Goal: Task Accomplishment & Management: Manage account settings

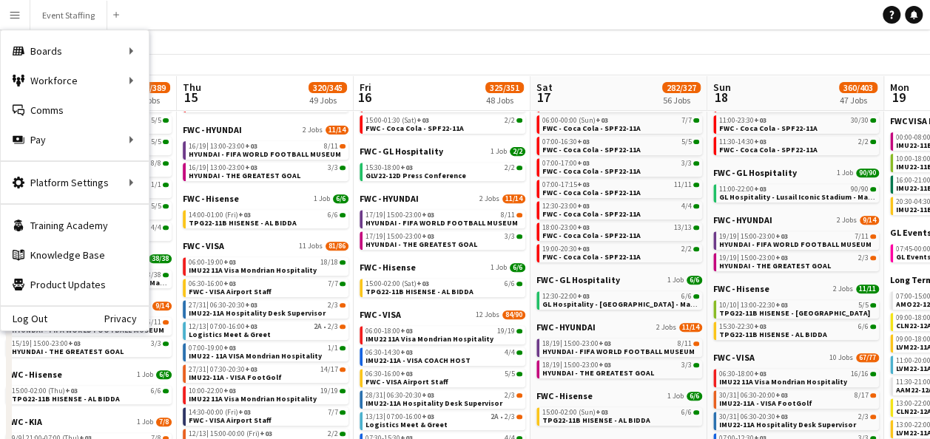
scroll to position [0, 509]
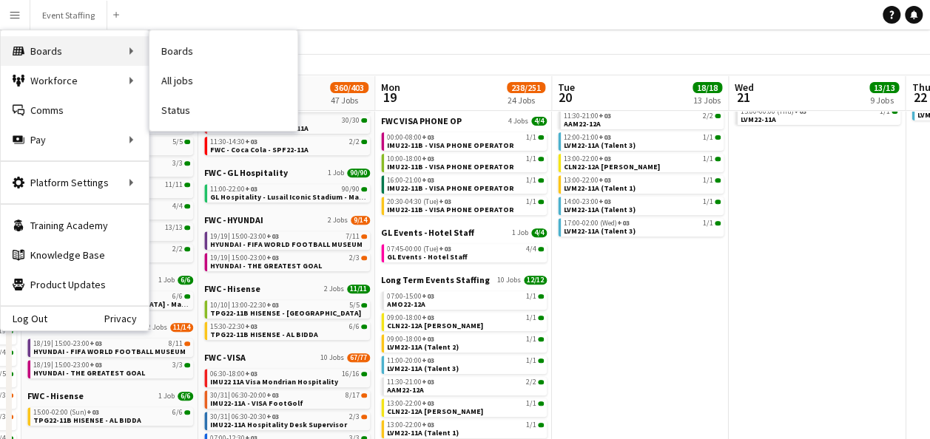
click at [47, 61] on div "Boards Boards" at bounding box center [75, 51] width 148 height 30
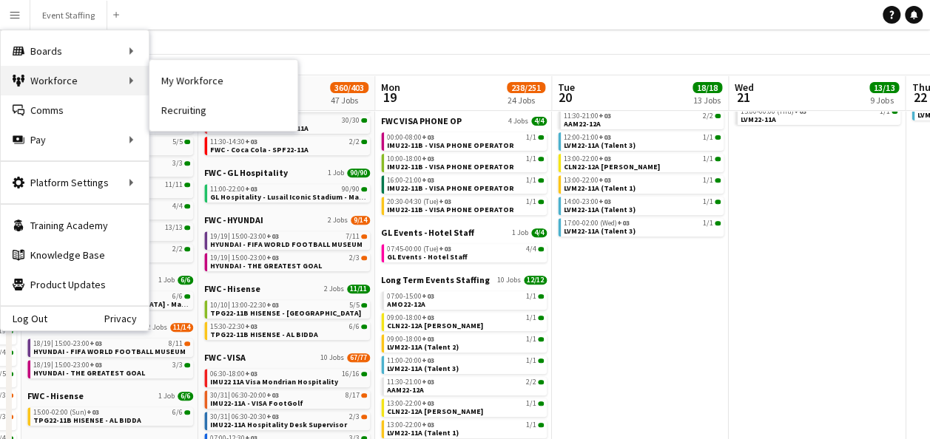
click at [68, 80] on div "Workforce Workforce" at bounding box center [75, 81] width 148 height 30
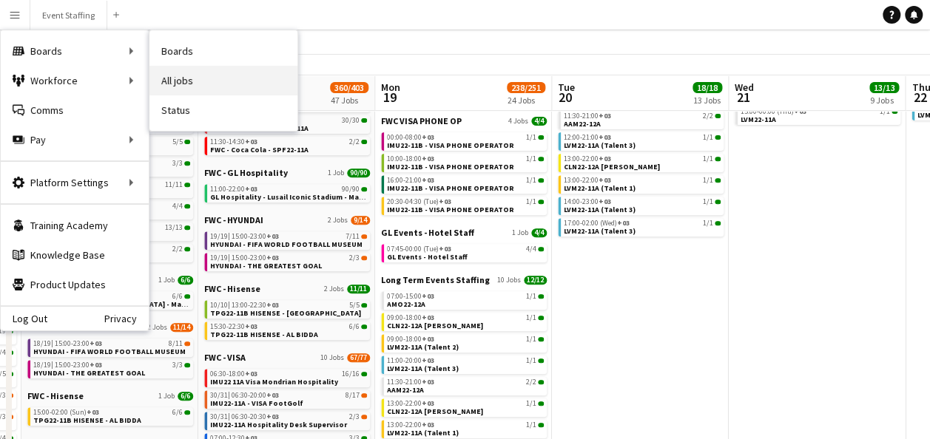
click at [194, 71] on link "All jobs" at bounding box center [223, 81] width 148 height 30
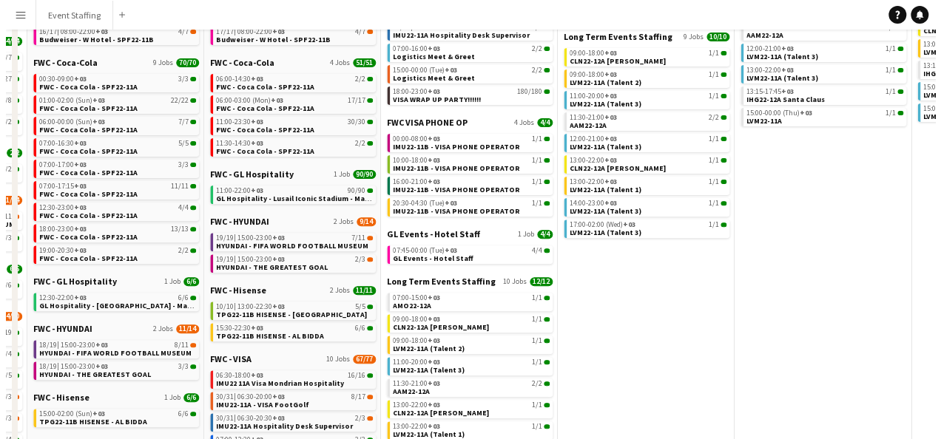
scroll to position [0, 0]
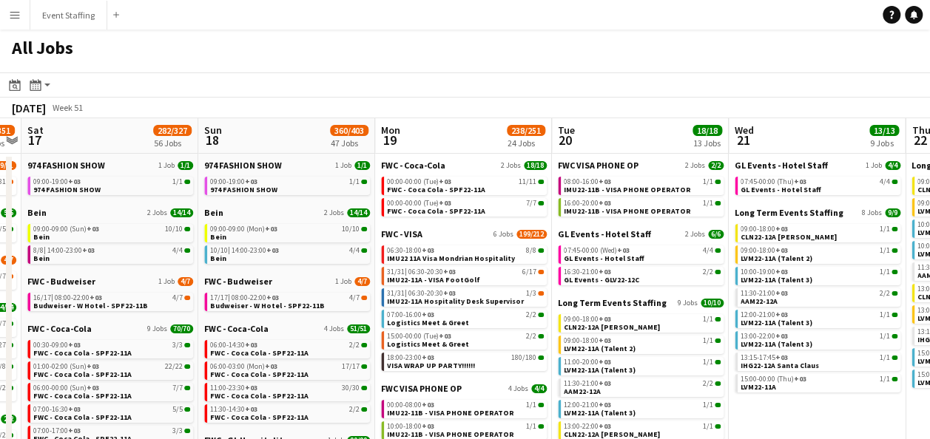
click at [17, 11] on app-icon "Menu" at bounding box center [15, 15] width 12 height 12
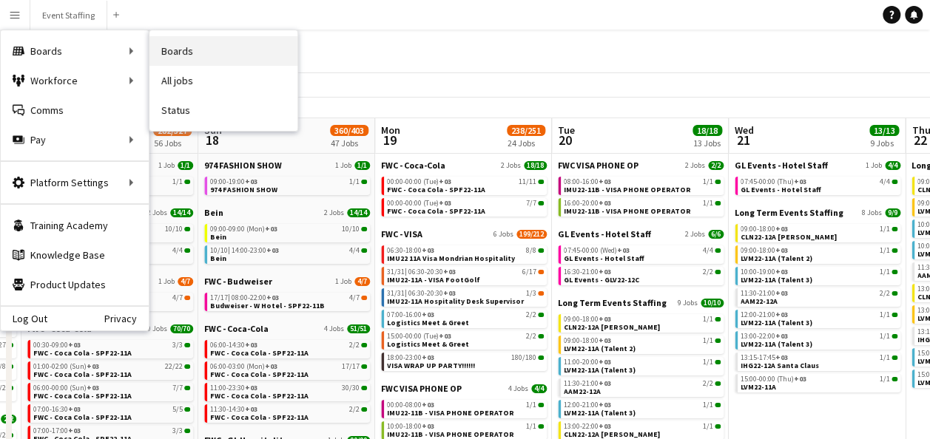
click at [192, 48] on link "Boards" at bounding box center [223, 51] width 148 height 30
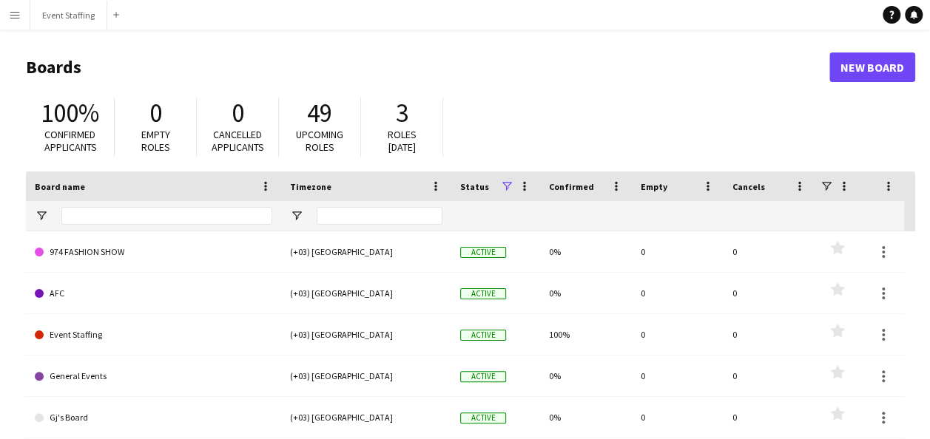
click at [13, 15] on app-icon "Menu" at bounding box center [15, 15] width 12 height 12
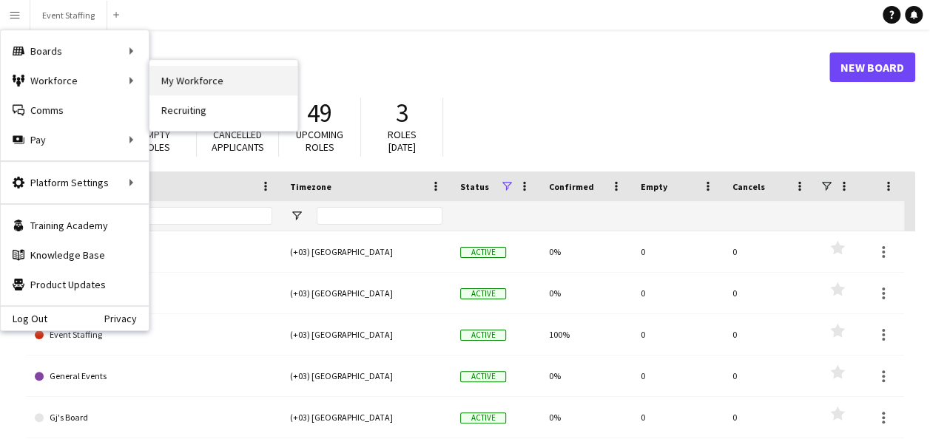
click at [170, 72] on link "My Workforce" at bounding box center [223, 81] width 148 height 30
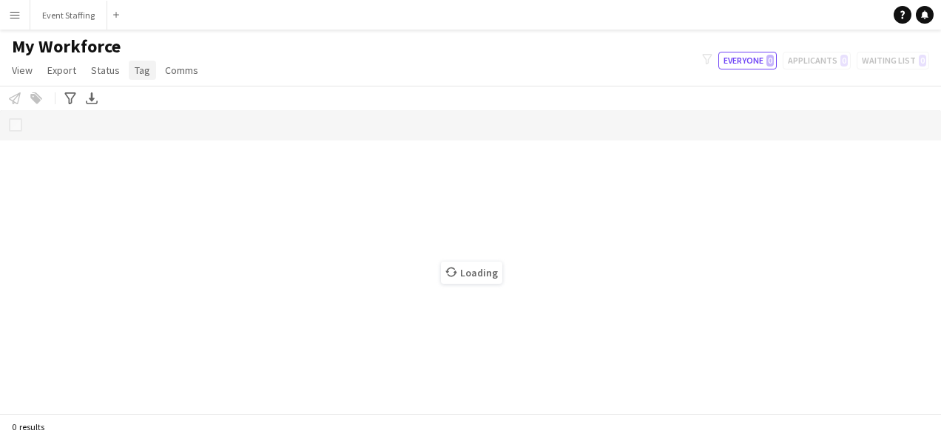
click at [142, 75] on span "Tag" at bounding box center [143, 70] width 16 height 13
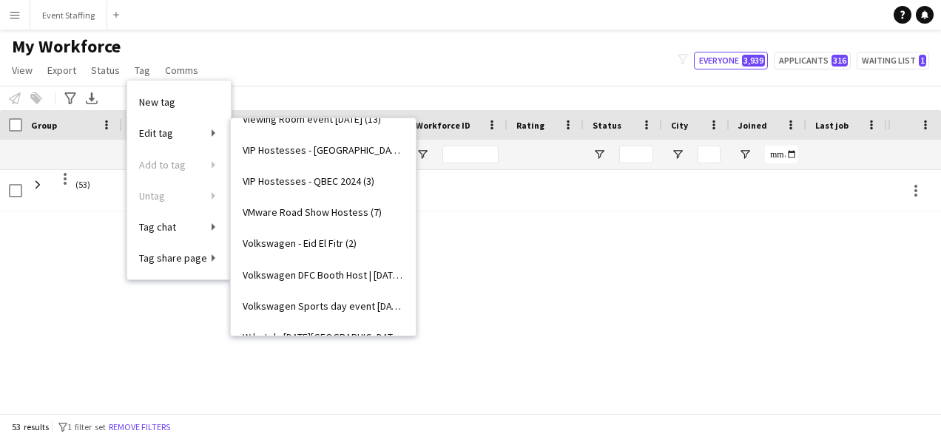
scroll to position [18246, 0]
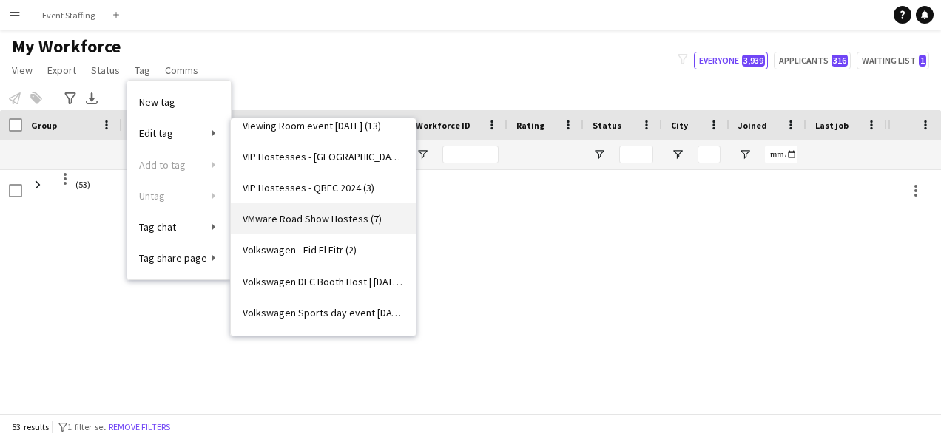
click at [348, 215] on span "VMware Road Show Hostess (7)" at bounding box center [312, 218] width 139 height 13
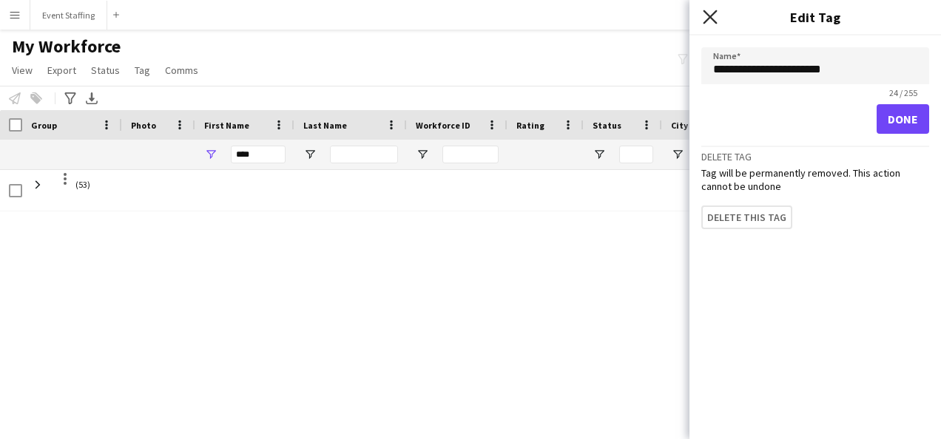
click at [709, 15] on icon at bounding box center [710, 17] width 14 height 14
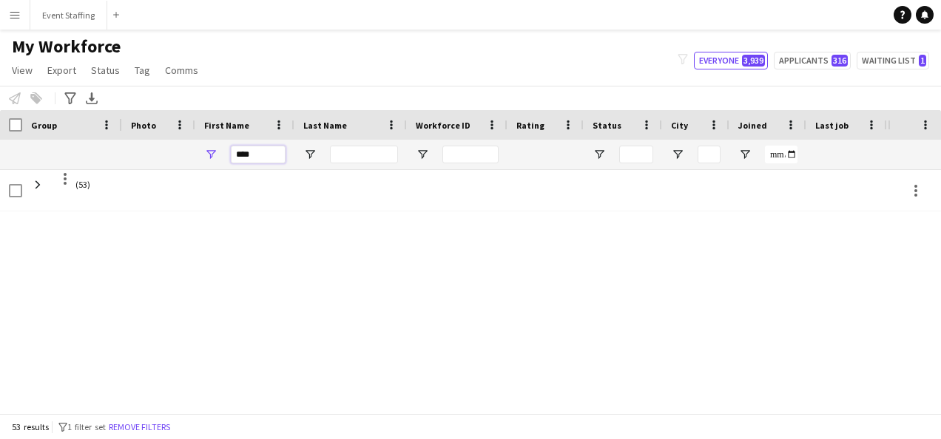
click at [249, 152] on input "****" at bounding box center [258, 155] width 55 height 18
click at [271, 52] on div "My Workforce View Views Default view New view Update view Delete view Edit name…" at bounding box center [470, 61] width 941 height 50
click at [135, 70] on span "Tag" at bounding box center [143, 70] width 16 height 13
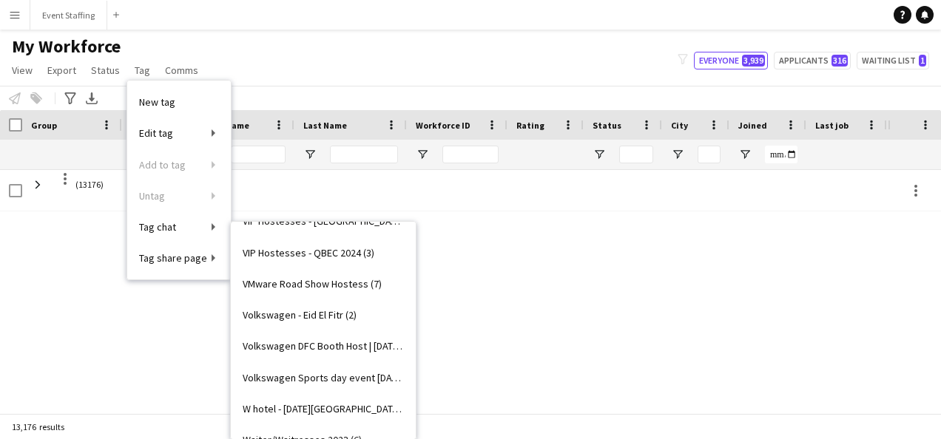
scroll to position [18283, 0]
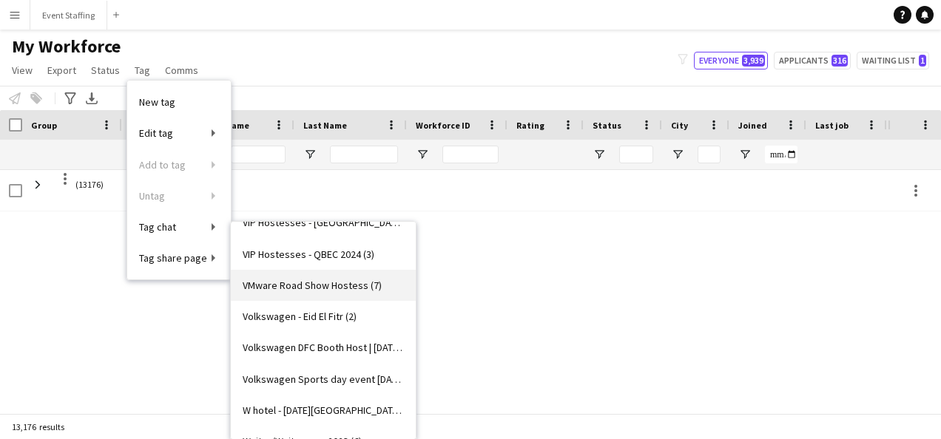
click at [326, 283] on span "VMware Road Show Hostess (7)" at bounding box center [312, 285] width 139 height 13
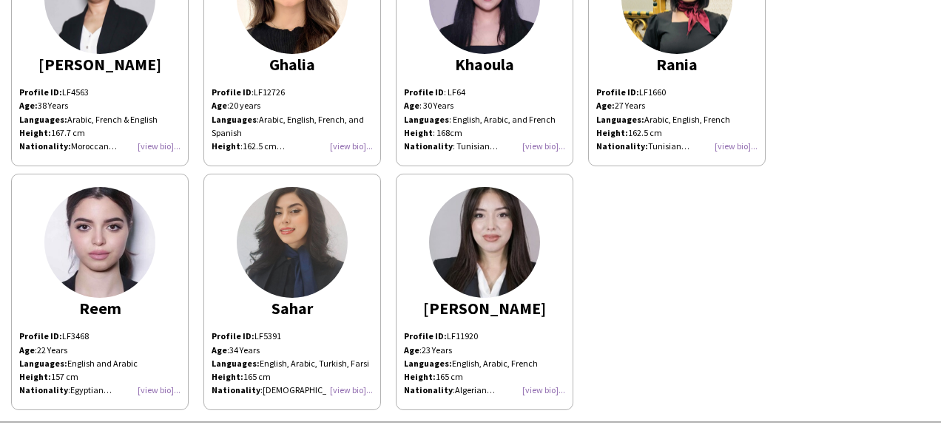
scroll to position [175, 0]
click at [166, 387] on div "Profile ID: LF3468 Age : [DEMOGRAPHIC_DATA] Years Languages: English and Arabic…" at bounding box center [99, 362] width 161 height 67
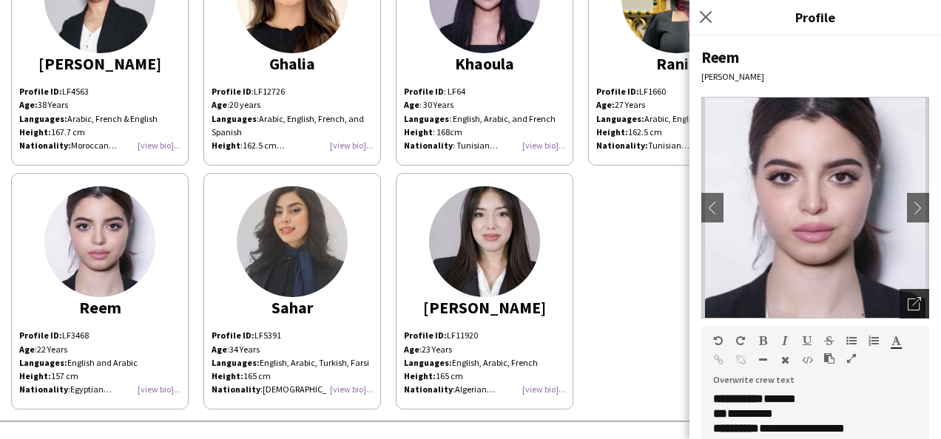
click at [908, 304] on icon "Open photos pop-in" at bounding box center [914, 303] width 13 height 13
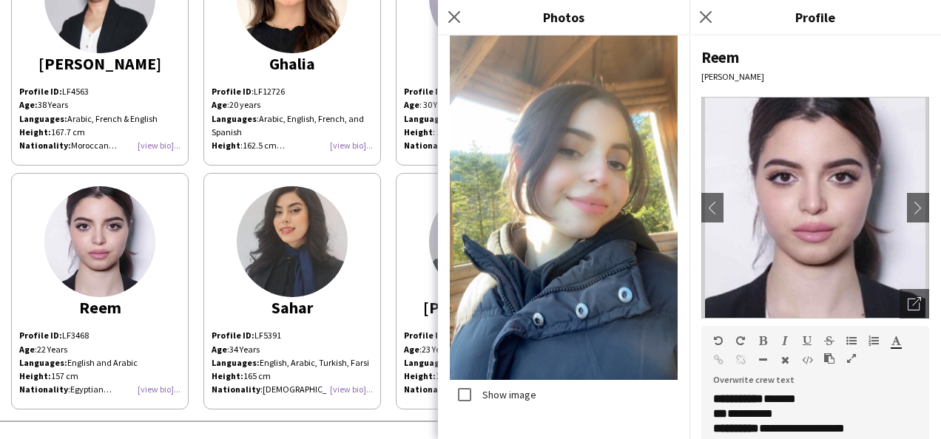
scroll to position [0, 0]
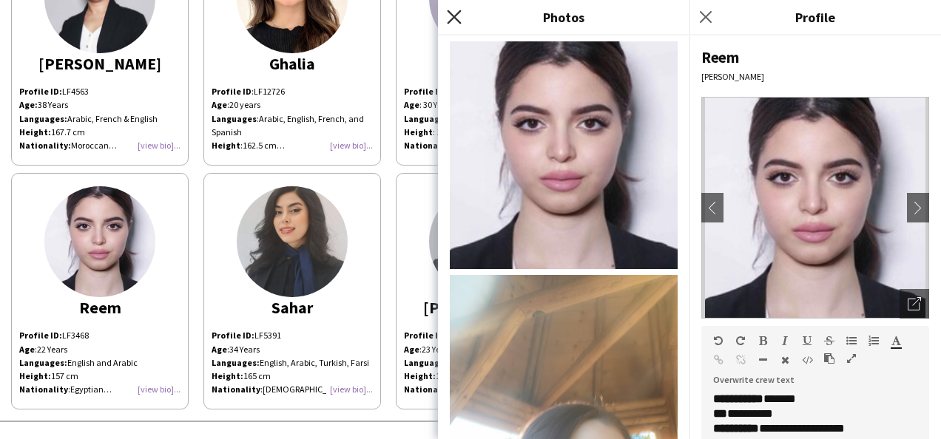
click at [457, 10] on icon "Close pop-in" at bounding box center [454, 17] width 14 height 14
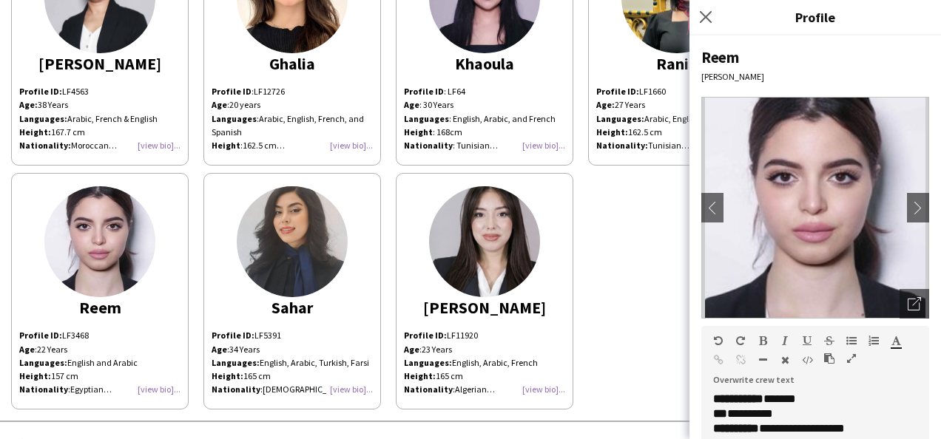
click at [370, 388] on div "Profile ID: LF5391 Age : [DEMOGRAPHIC_DATA] Years Languages: English, Arabic, T…" at bounding box center [292, 362] width 161 height 67
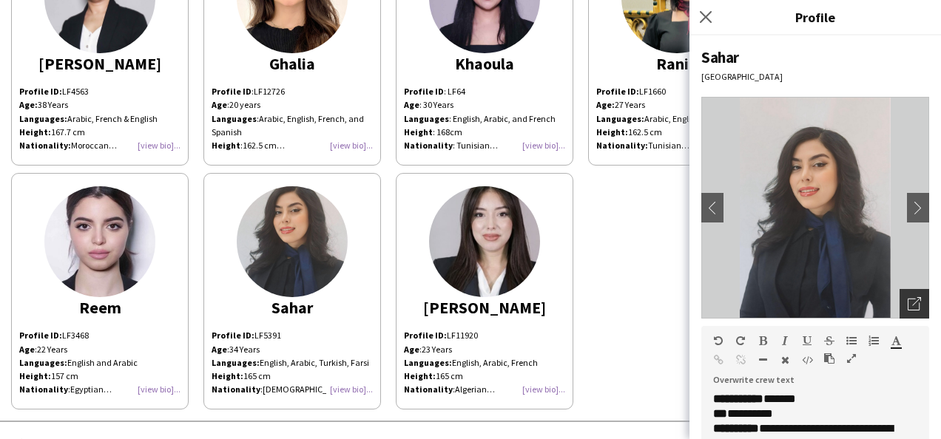
click at [908, 307] on icon "Open photos pop-in" at bounding box center [914, 303] width 13 height 13
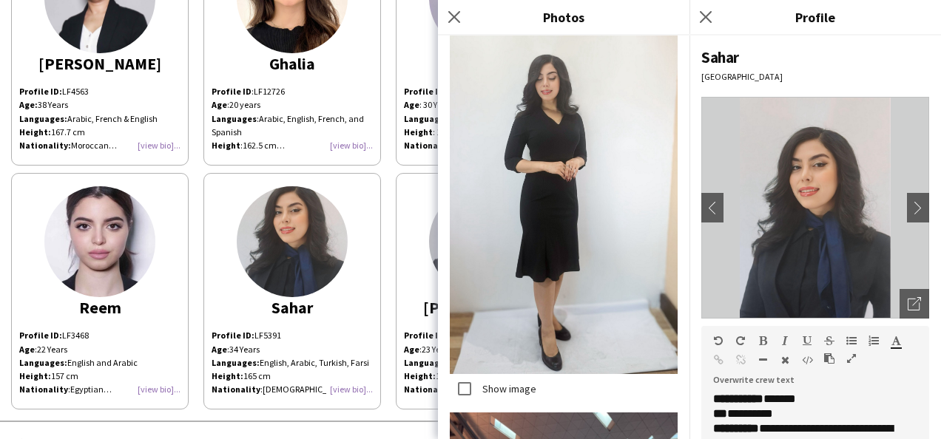
scroll to position [5607, 0]
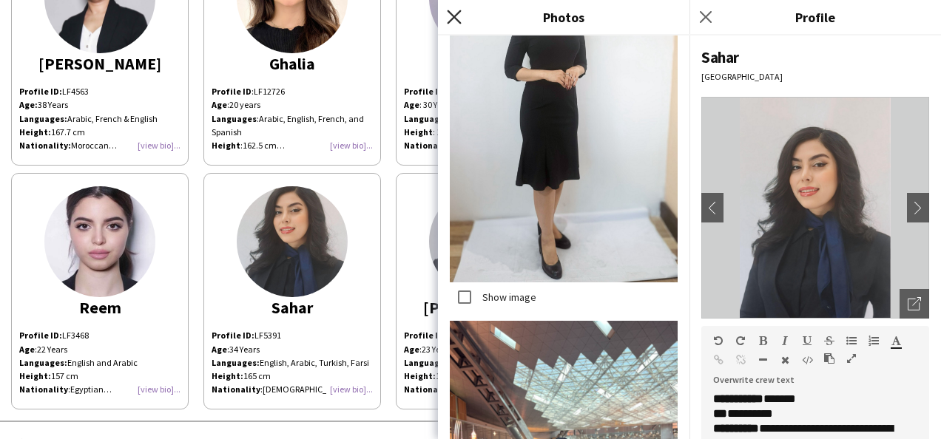
click at [453, 17] on icon at bounding box center [454, 17] width 14 height 14
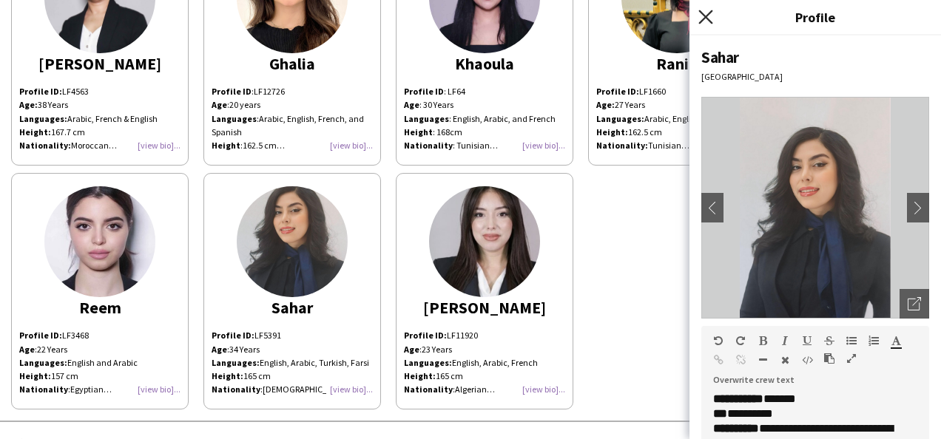
click at [706, 17] on icon at bounding box center [705, 17] width 14 height 14
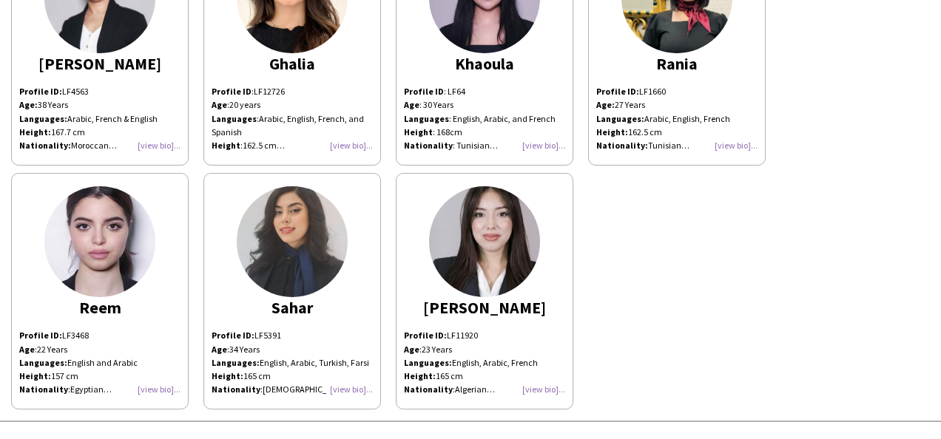
click at [539, 394] on div "Profile ID: LF11920 Age : [DEMOGRAPHIC_DATA] Years Languages: English, Arabic, …" at bounding box center [484, 362] width 161 height 67
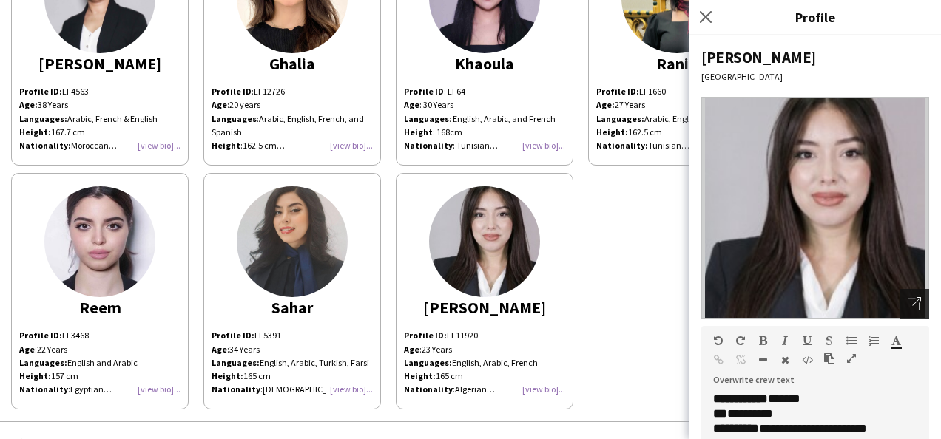
click at [908, 302] on icon "Open photos pop-in" at bounding box center [914, 303] width 13 height 13
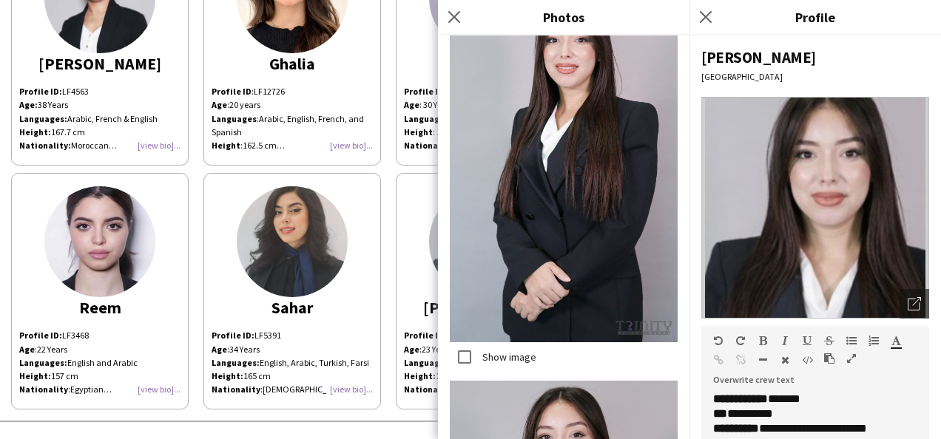
scroll to position [1394, 0]
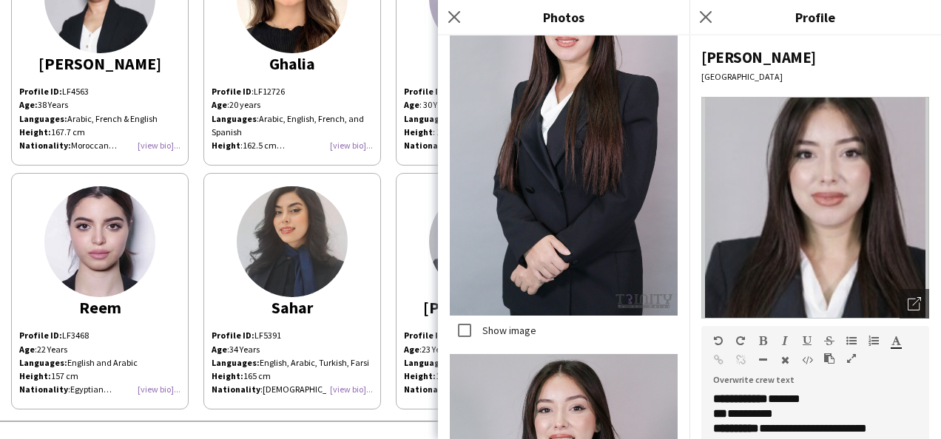
click at [450, 6] on div "Close pop-in" at bounding box center [456, 17] width 37 height 34
click at [455, 18] on icon at bounding box center [454, 17] width 14 height 14
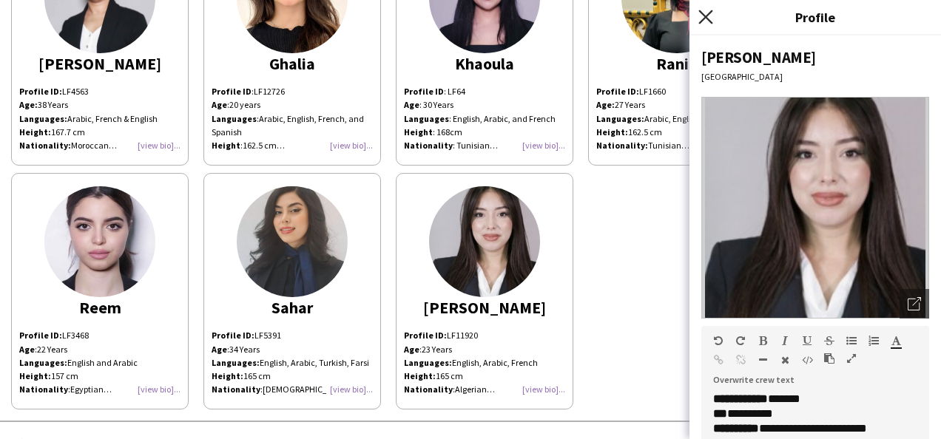
click at [711, 16] on icon "Close pop-in" at bounding box center [705, 17] width 14 height 14
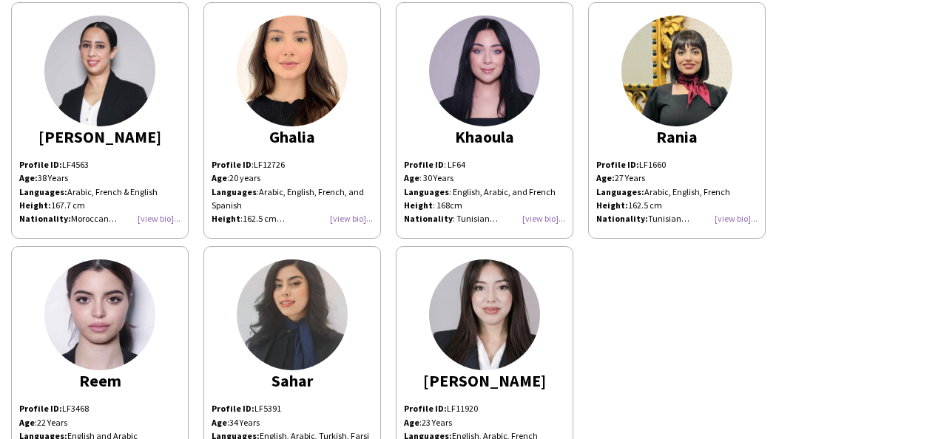
scroll to position [99, 0]
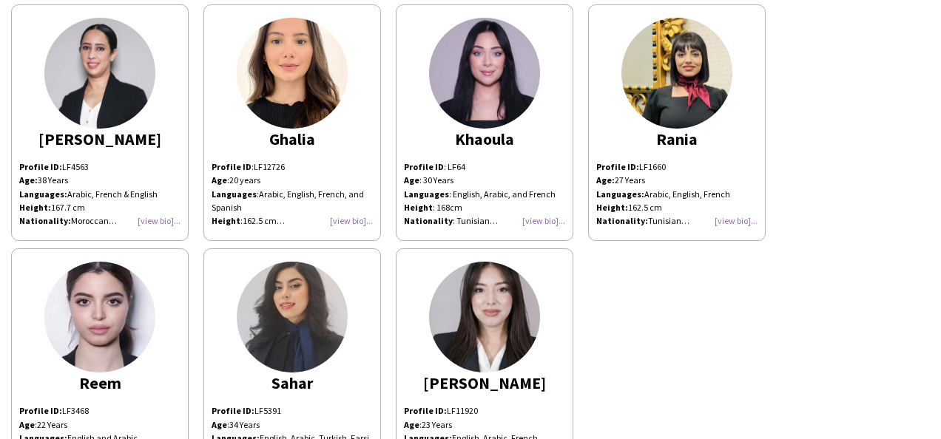
click at [735, 222] on div "Profile ID: LF1660 Age: [DEMOGRAPHIC_DATA] Years Languages: Arabic, English, Fr…" at bounding box center [676, 194] width 161 height 67
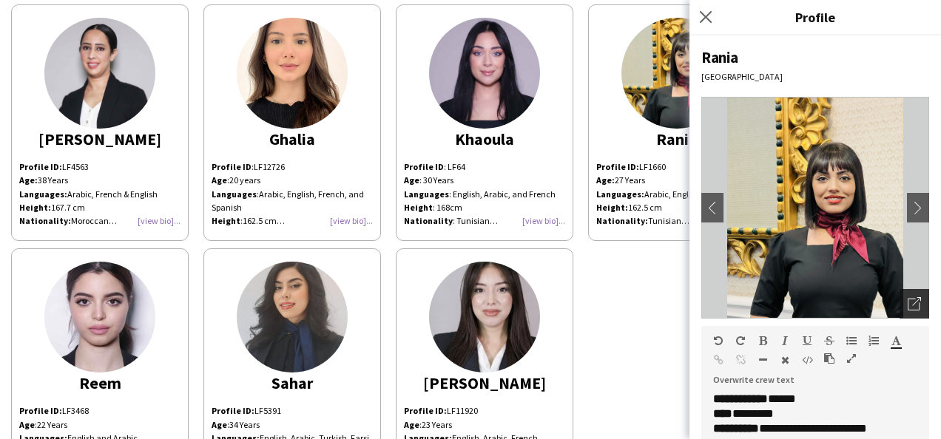
click at [908, 310] on icon at bounding box center [914, 305] width 12 height 12
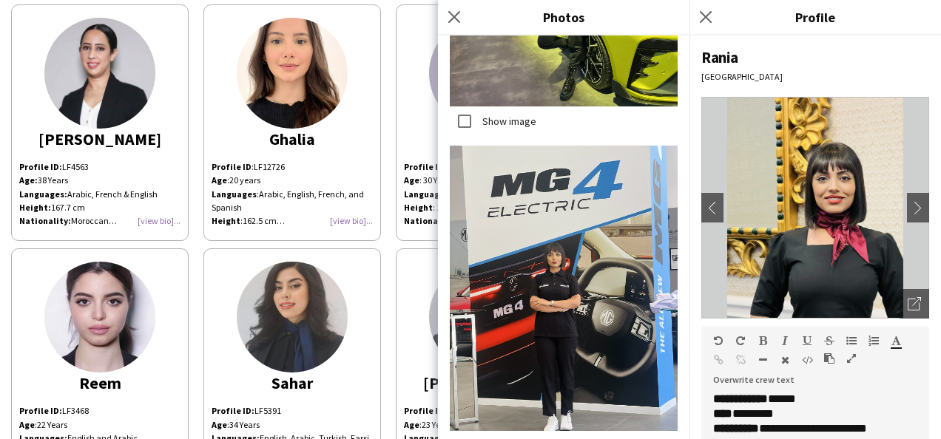
scroll to position [14143, 0]
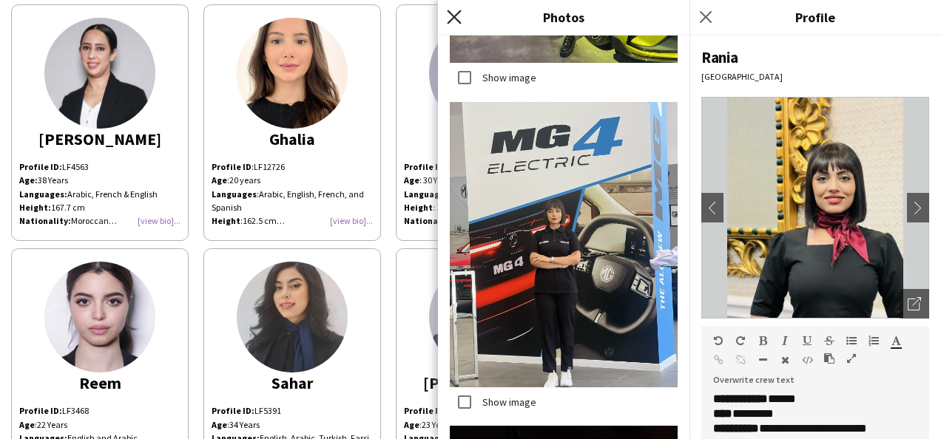
click at [454, 18] on icon at bounding box center [454, 17] width 14 height 14
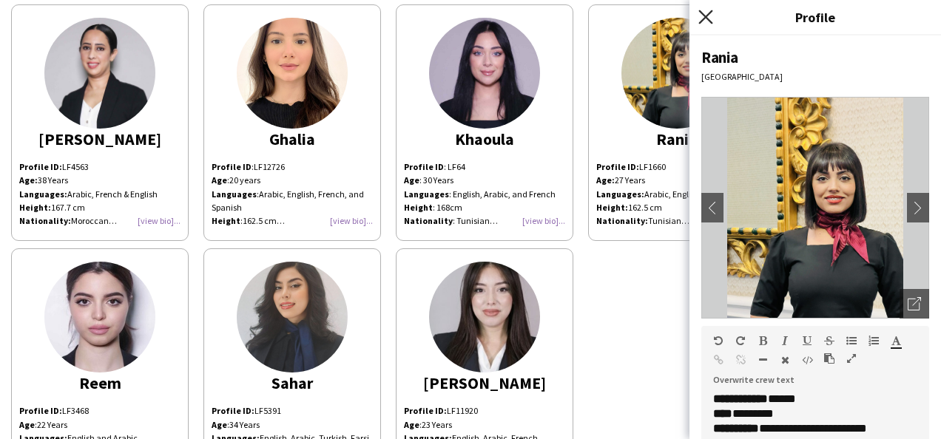
click at [703, 16] on icon "Close pop-in" at bounding box center [705, 17] width 14 height 14
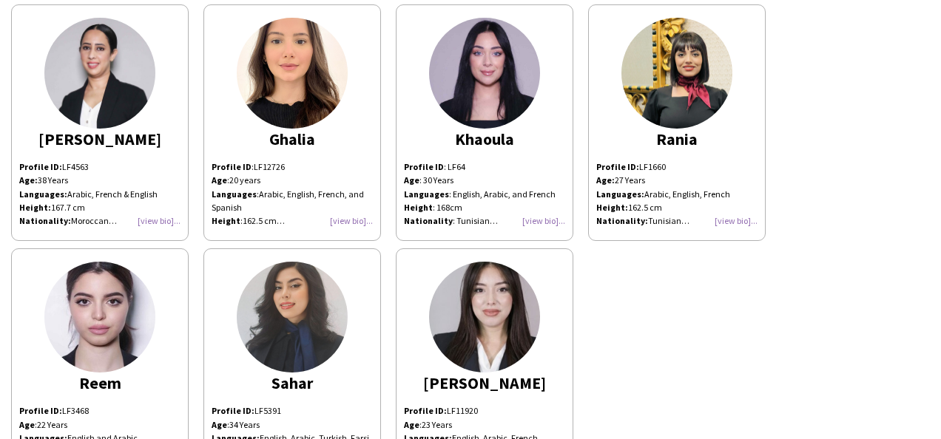
click at [355, 222] on div "Profile ID : LF12726 Age : [DEMOGRAPHIC_DATA] years Languages : Arabic, English…" at bounding box center [292, 194] width 161 height 67
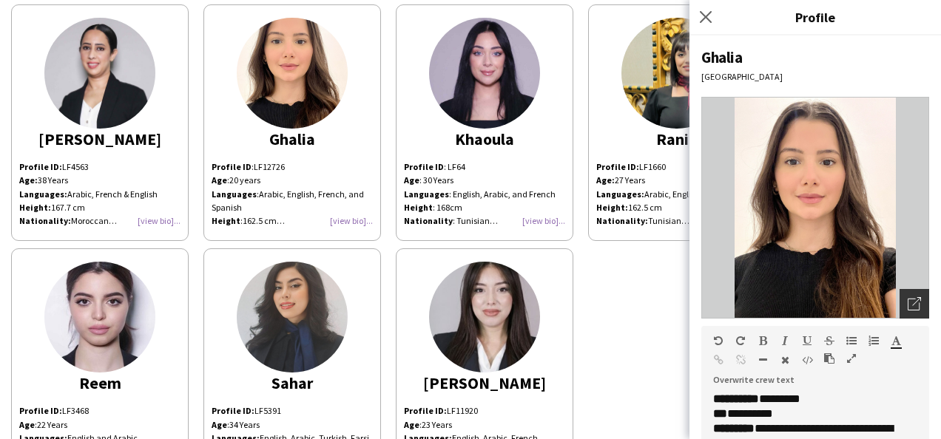
click at [908, 303] on icon "Open photos pop-in" at bounding box center [914, 303] width 13 height 13
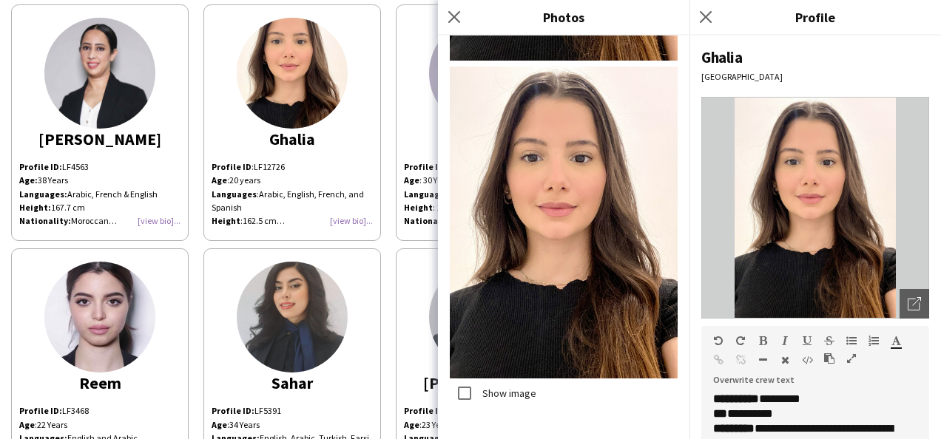
scroll to position [0, 0]
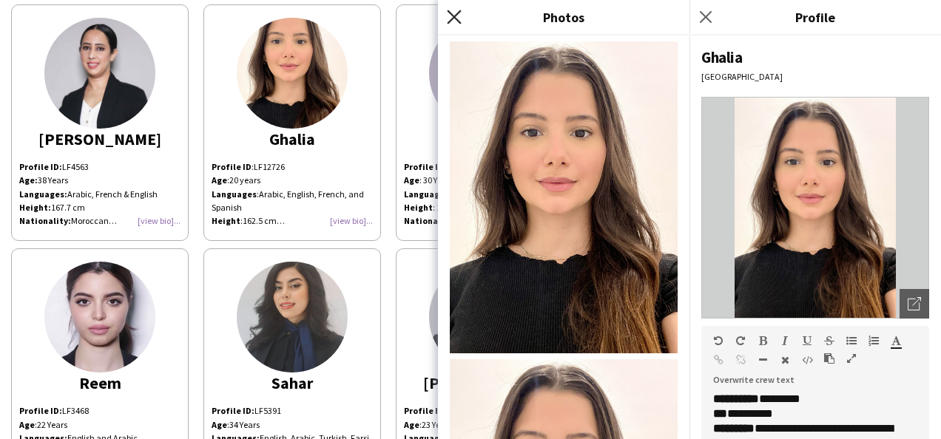
click at [454, 10] on icon "Close pop-in" at bounding box center [454, 17] width 14 height 14
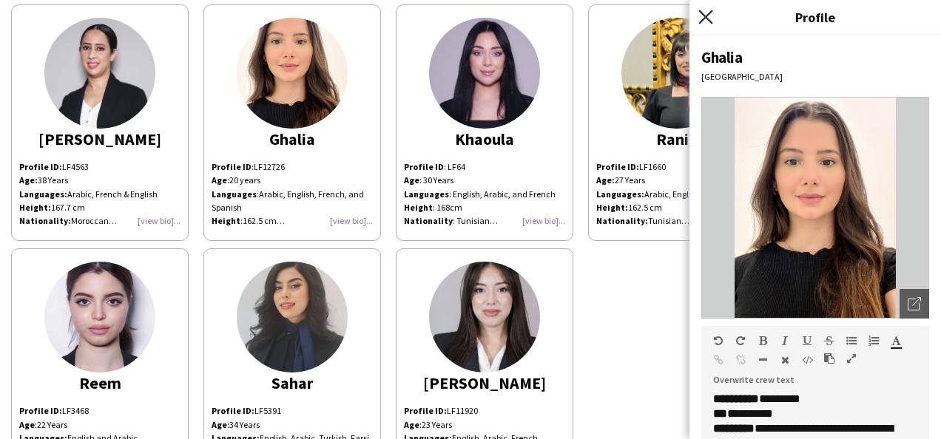
click at [704, 18] on icon at bounding box center [705, 17] width 14 height 14
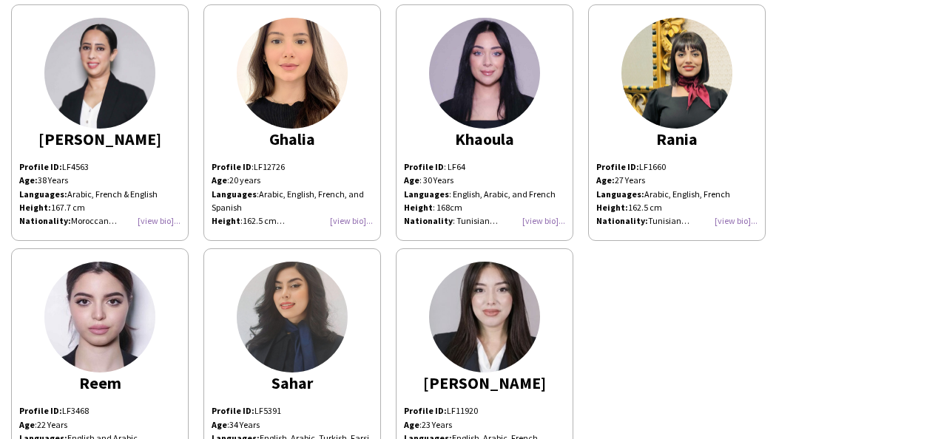
click at [152, 223] on div "Profile ID: LF4563 Age: [DEMOGRAPHIC_DATA] Years Languages: Arabic, French & En…" at bounding box center [99, 194] width 161 height 67
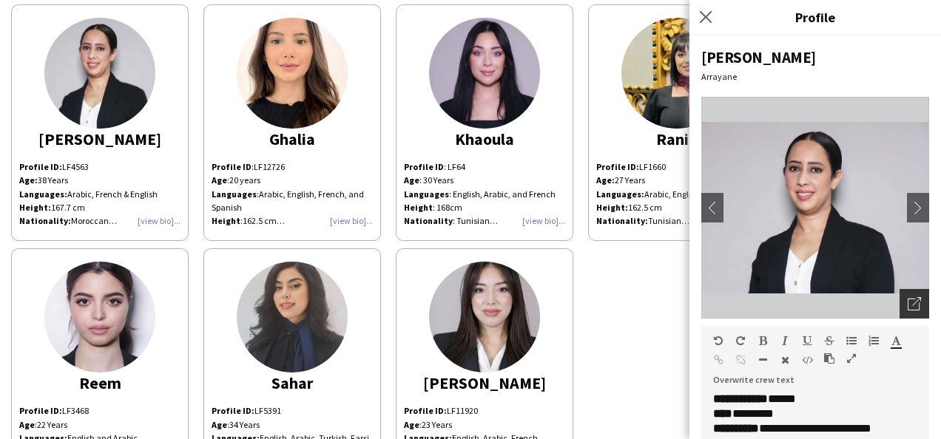
click at [906, 312] on div "Open photos pop-in" at bounding box center [914, 304] width 30 height 30
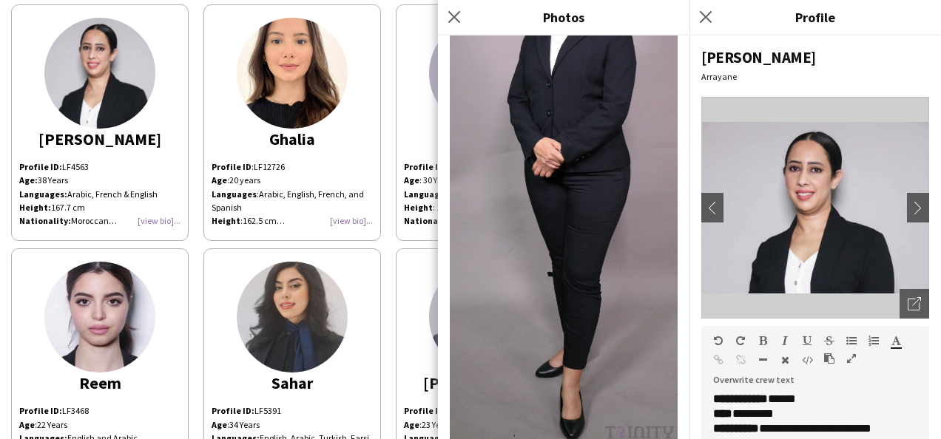
scroll to position [1284, 0]
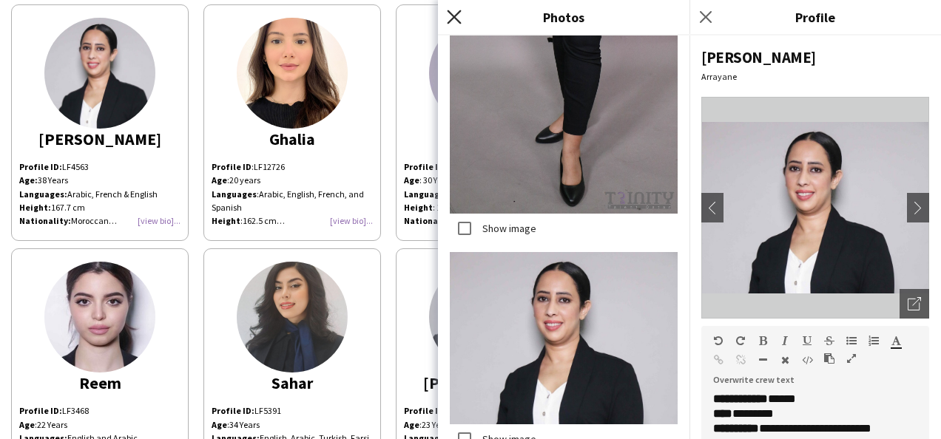
click at [456, 17] on icon "Close pop-in" at bounding box center [454, 17] width 14 height 14
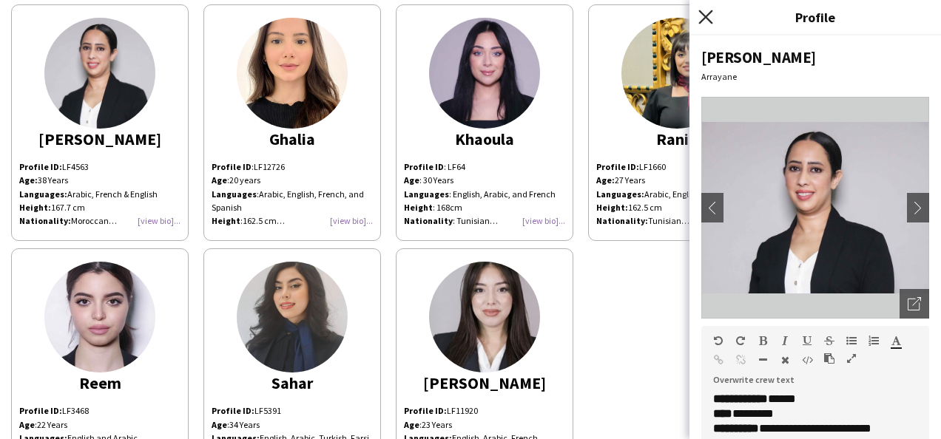
click at [705, 18] on icon at bounding box center [705, 17] width 14 height 14
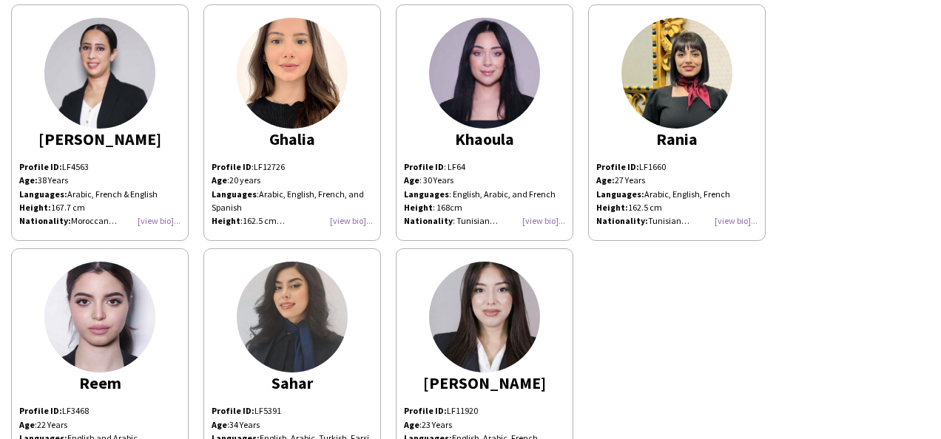
click at [703, 317] on div "[PERSON_NAME] Profile ID: LF4563 Age: [DEMOGRAPHIC_DATA] Years Languages: Arabi…" at bounding box center [470, 241] width 919 height 488
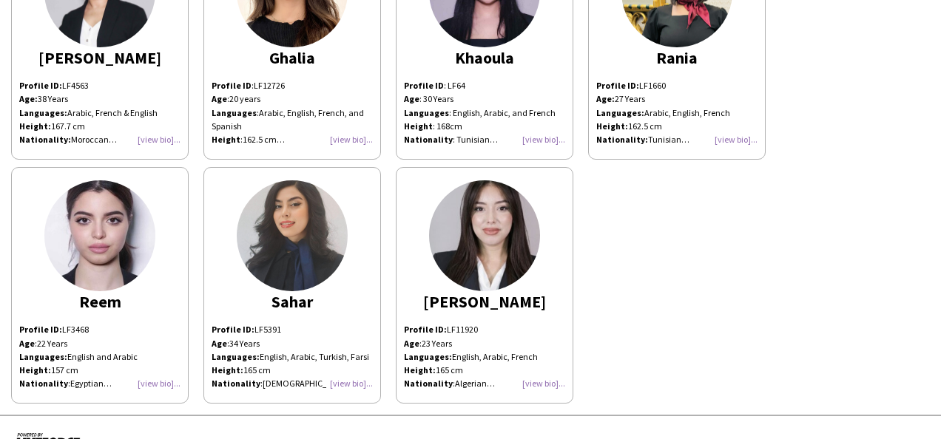
scroll to position [183, 0]
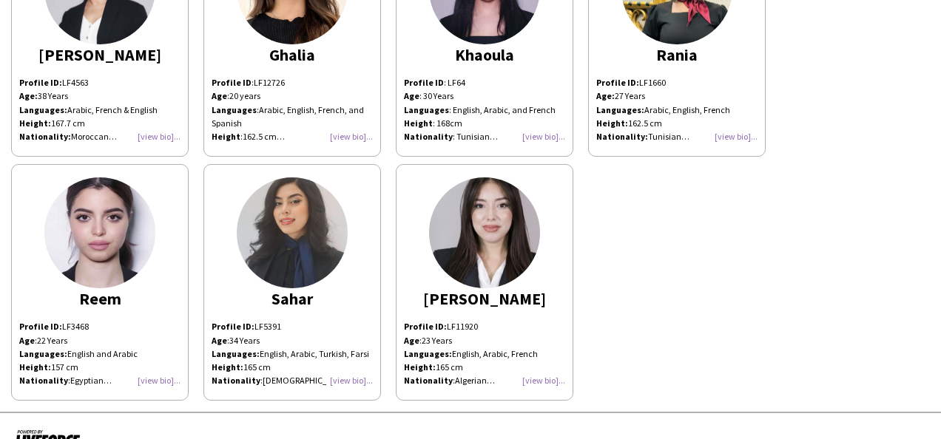
click at [668, 303] on div "[PERSON_NAME] Profile ID: LF4563 Age: [DEMOGRAPHIC_DATA] Years Languages: Arabi…" at bounding box center [470, 157] width 919 height 488
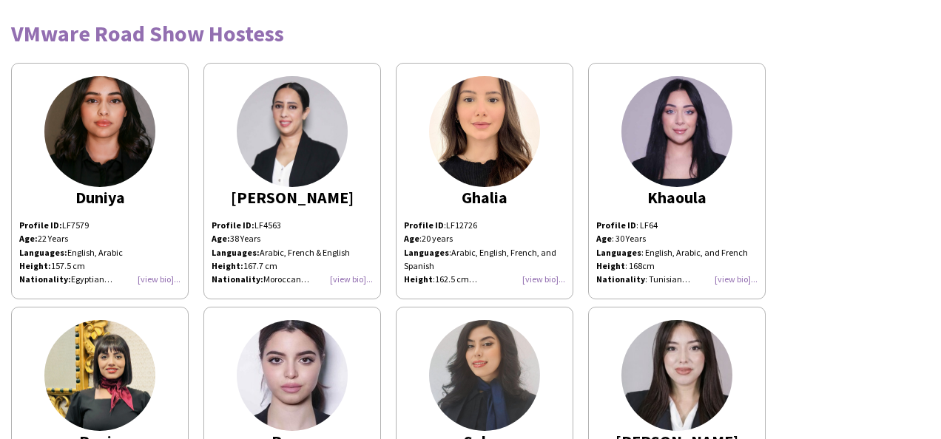
click at [885, 341] on div "Duniya Profile ID: LF7579 Age: 22 Years Languages: English, Arabic Height: 157.…" at bounding box center [470, 299] width 919 height 488
